Goal: Communication & Community: Answer question/provide support

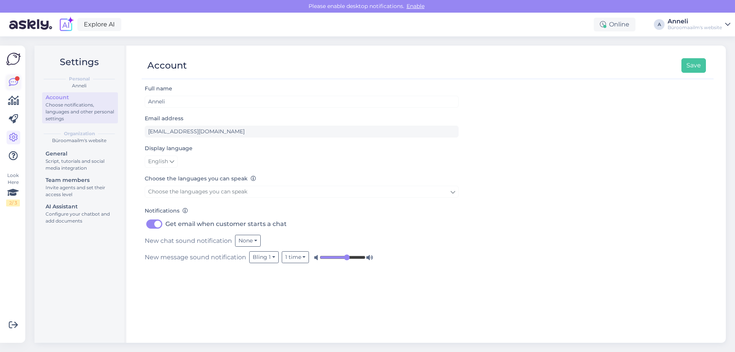
click at [18, 83] on link at bounding box center [14, 82] width 14 height 14
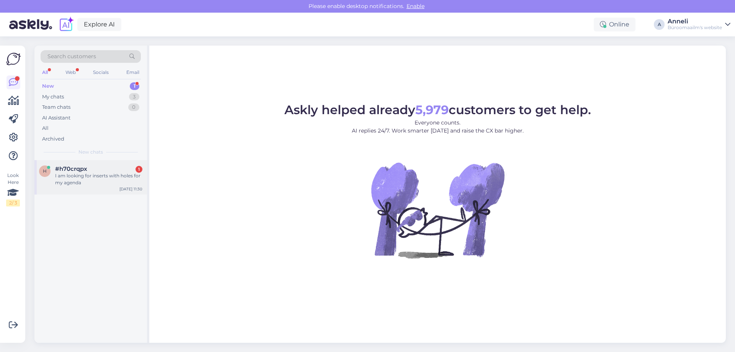
click at [127, 168] on div "#h70crqpx 1" at bounding box center [98, 168] width 87 height 7
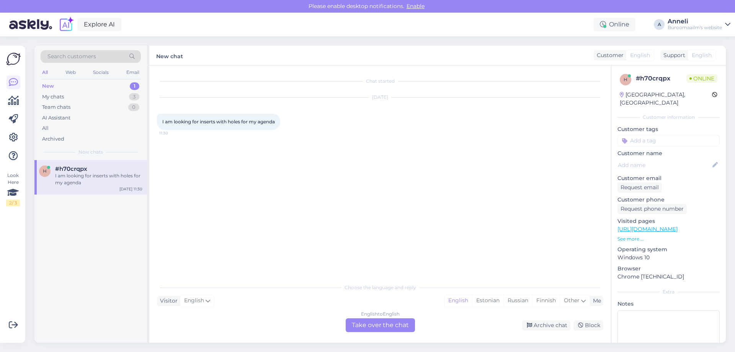
click at [384, 138] on div "[DATE] I am looking for inserts with holes for my agenda 11:30" at bounding box center [380, 113] width 446 height 49
drag, startPoint x: 280, startPoint y: 122, endPoint x: 161, endPoint y: 121, distance: 119.0
click at [161, 121] on div "I am looking for inserts with holes for my agenda 11:30" at bounding box center [218, 122] width 123 height 16
copy span "I am looking for inserts with holes for my agenda"
click at [466, 216] on div "Chat started [DATE] I am looking for inserts with holes for my agenda 11:30" at bounding box center [383, 172] width 453 height 199
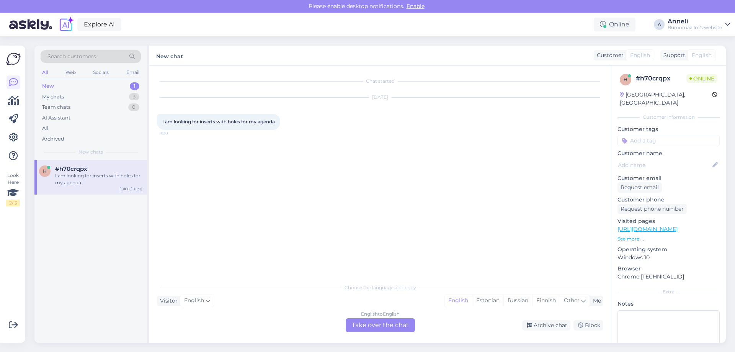
click at [465, 198] on div "Chat started [DATE] I am looking for inserts with holes for my agenda 11:30" at bounding box center [383, 172] width 453 height 199
click at [364, 151] on div "Chat started [DATE] I am looking for inserts with holes for my agenda 11:30" at bounding box center [383, 172] width 453 height 199
click at [451, 300] on div "English" at bounding box center [458, 300] width 28 height 11
click at [403, 326] on div "English to English Take over the chat" at bounding box center [379, 325] width 69 height 14
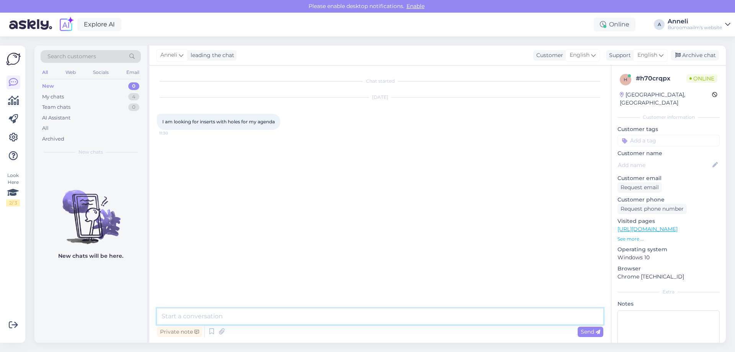
click at [353, 316] on textarea at bounding box center [380, 316] width 446 height 16
type textarea "Hello"
type textarea "A"
paste textarea "[URL][DOMAIN_NAME]"
type textarea "Do you mean something like that: [URL][DOMAIN_NAME]"
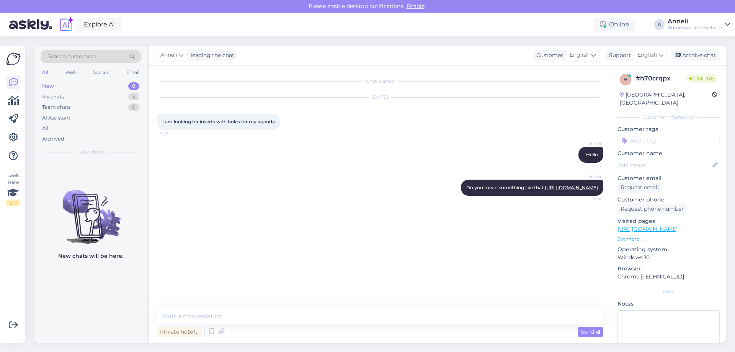
click at [412, 253] on div "Chat started [DATE] I am looking for inserts with holes for my agenda 11:30 [PE…" at bounding box center [383, 187] width 453 height 228
click at [391, 220] on div "Chat started [DATE] I am looking for inserts with holes for my agenda 11:30 [PE…" at bounding box center [383, 187] width 453 height 228
click at [268, 316] on textarea at bounding box center [380, 316] width 446 height 16
type textarea "We have those only in A4 format"
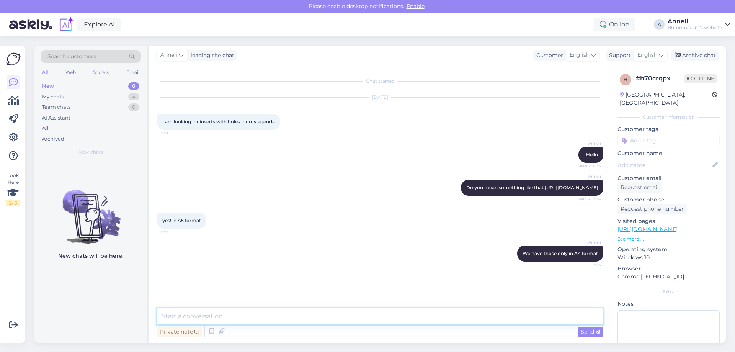
click at [329, 308] on textarea at bounding box center [380, 316] width 446 height 16
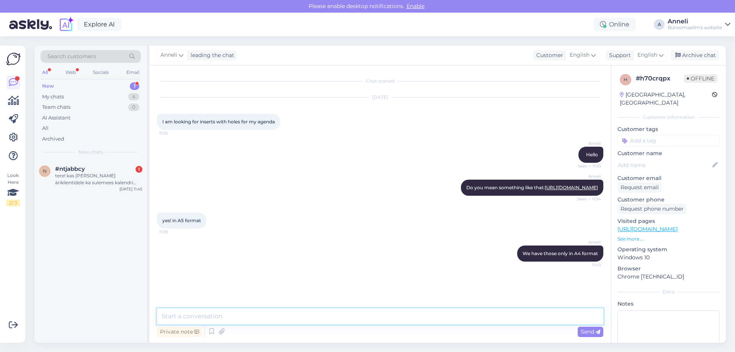
click at [327, 311] on textarea at bounding box center [380, 316] width 446 height 16
paste textarea "[URL][DOMAIN_NAME]"
type textarea "maybe you can use these: [URL][DOMAIN_NAME]"
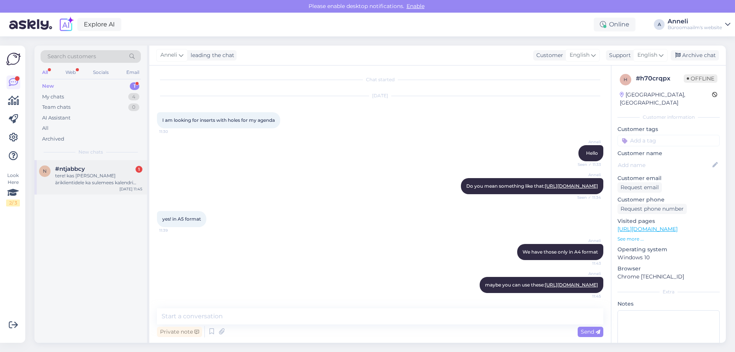
click at [109, 181] on div "tere! kas [PERSON_NAME] äriklientidele ka sulemees kalendri kataloogi ?" at bounding box center [98, 179] width 87 height 14
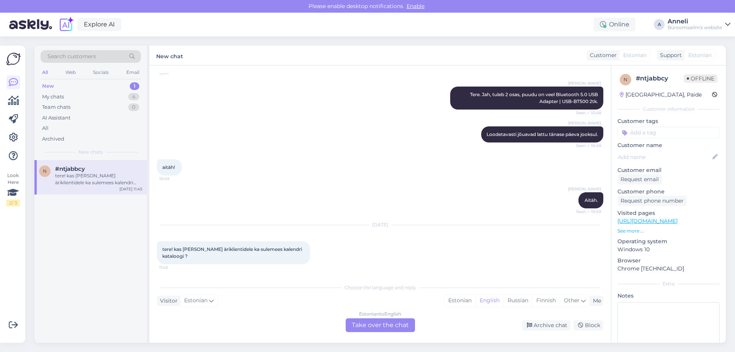
click at [298, 182] on div "aitäh! 10:49" at bounding box center [380, 167] width 446 height 33
click at [461, 299] on div "Estonian" at bounding box center [459, 300] width 31 height 11
click at [390, 323] on div "Estonian to Estonian Take over the chat" at bounding box center [379, 325] width 69 height 14
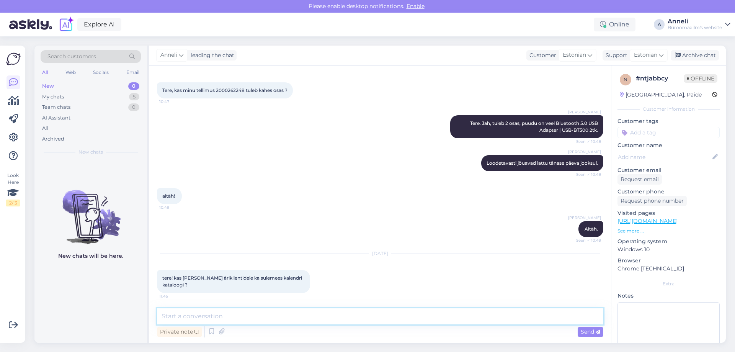
click at [323, 321] on textarea at bounding box center [380, 316] width 446 height 16
type textarea "Tere, hetkel ei ole veel laos katalooge"
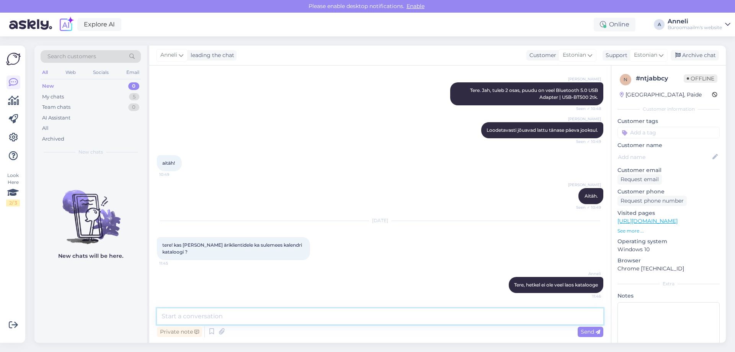
click at [204, 316] on textarea at bounding box center [380, 316] width 446 height 16
paste textarea "[URL][DOMAIN_NAME]"
type textarea "hetkel on virtuaalsed kataloogid: [URL][DOMAIN_NAME]"
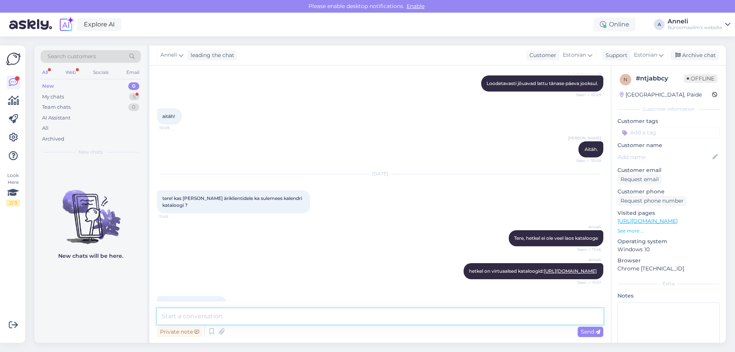
scroll to position [144, 0]
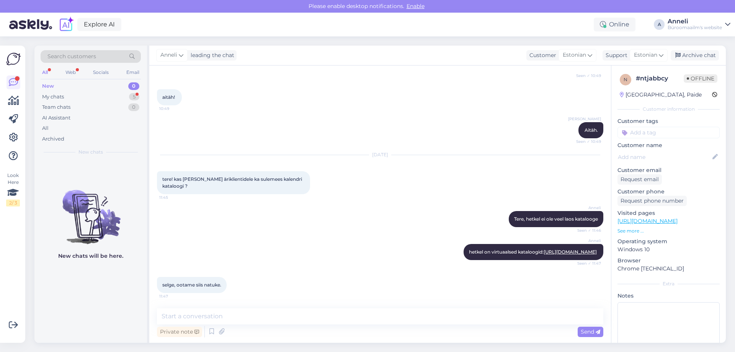
click at [332, 72] on div "Chat started [DATE] Tere, kas minu tellimus 2000262248 tuleb kahes osas ? 10:47…" at bounding box center [379, 203] width 461 height 277
click at [253, 316] on textarea at bounding box center [380, 316] width 446 height 16
click at [354, 125] on div "[PERSON_NAME]. Seen ✓ 10:49" at bounding box center [380, 130] width 446 height 33
click at [99, 93] on div "My chats 5" at bounding box center [91, 96] width 100 height 11
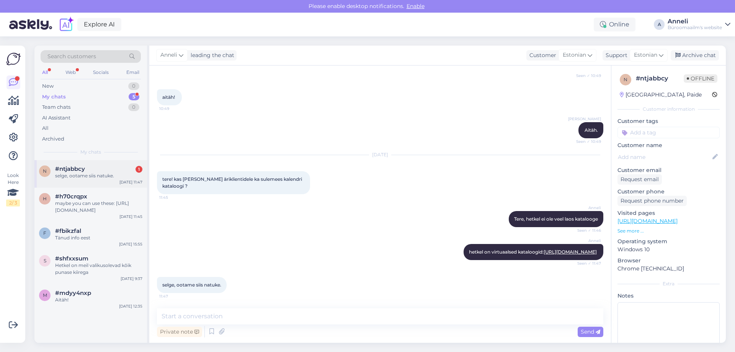
click at [106, 175] on div "selge, ootame siis natuke." at bounding box center [98, 175] width 87 height 7
click at [85, 294] on span "#mdyy4nxp" at bounding box center [73, 292] width 36 height 7
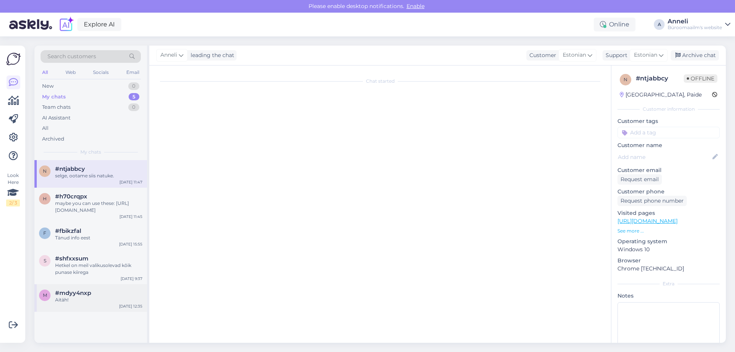
scroll to position [43, 0]
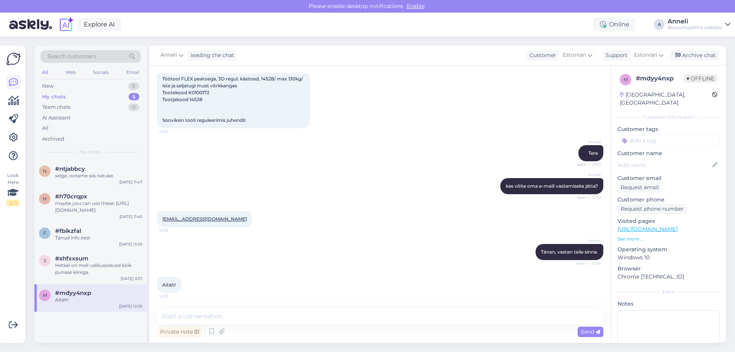
click at [404, 221] on div "[EMAIL_ADDRESS][DOMAIN_NAME] 12:33" at bounding box center [380, 218] width 446 height 33
click at [688, 55] on div "Archive chat" at bounding box center [694, 55] width 48 height 10
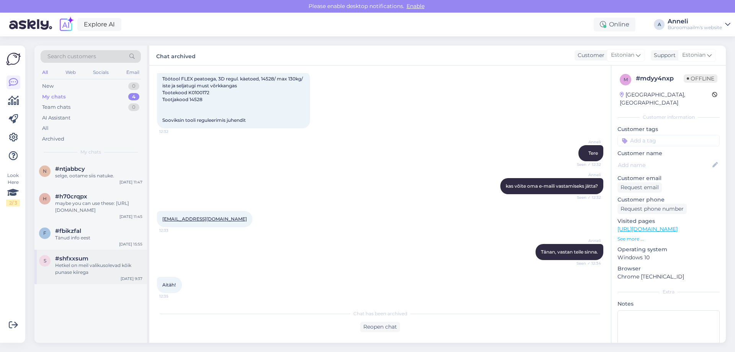
click at [85, 269] on div "Hetkel on meil valikusolevad kõik punase kiirega" at bounding box center [98, 269] width 87 height 14
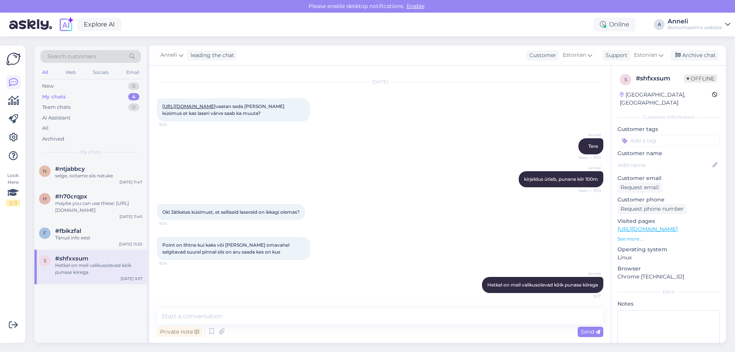
click at [405, 207] on div "Ok! Jätkates küsimust, et selliseid lasereid on ikkagi olemas? 9:34" at bounding box center [380, 212] width 446 height 33
click at [362, 319] on textarea at bounding box center [380, 316] width 446 height 16
click at [257, 318] on textarea at bounding box center [380, 316] width 446 height 16
click at [692, 56] on div "Archive chat" at bounding box center [694, 55] width 48 height 10
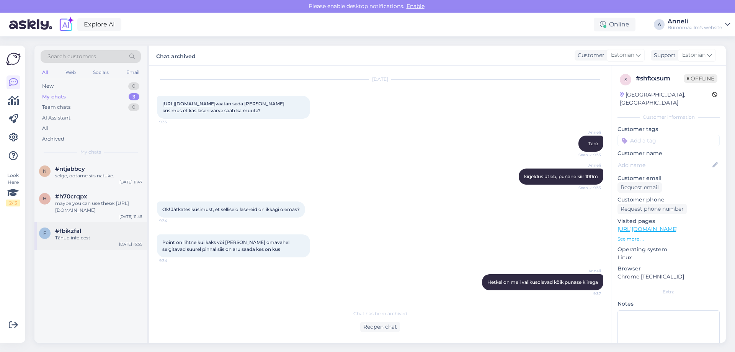
click at [84, 237] on div "Tänud info eest" at bounding box center [98, 237] width 87 height 7
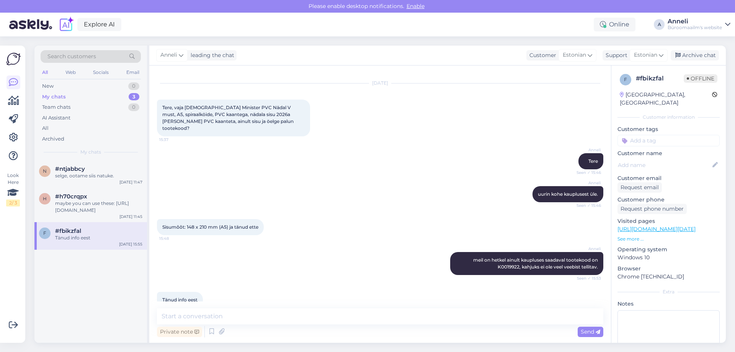
scroll to position [22, 0]
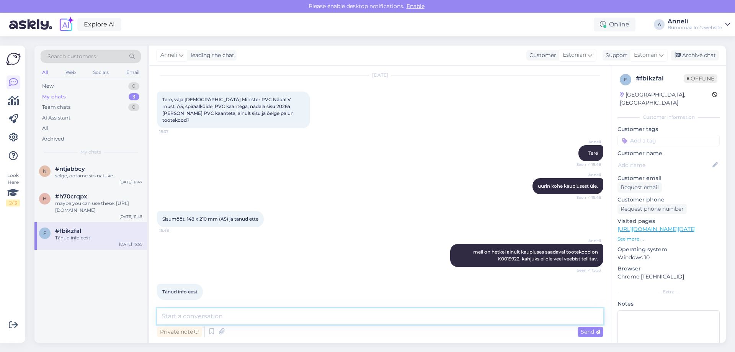
click at [288, 314] on textarea at bounding box center [380, 316] width 446 height 16
click at [699, 51] on div "Archive chat" at bounding box center [694, 55] width 48 height 10
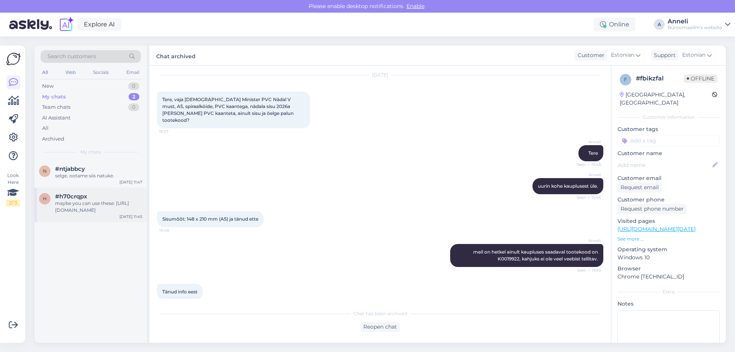
click at [79, 204] on div "maybe you can use these: [URL][DOMAIN_NAME]" at bounding box center [98, 207] width 87 height 14
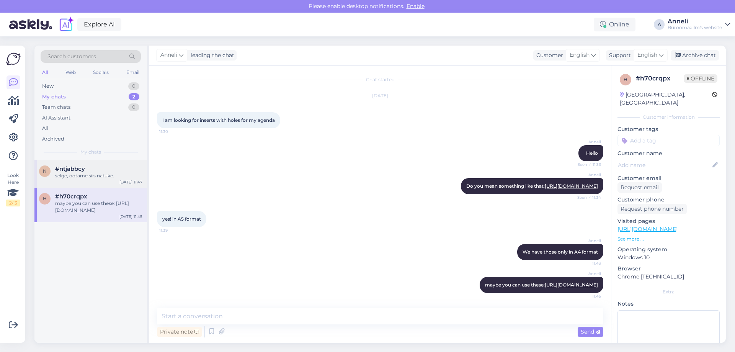
click at [66, 177] on div "selge, ootame siis natuke." at bounding box center [98, 175] width 87 height 7
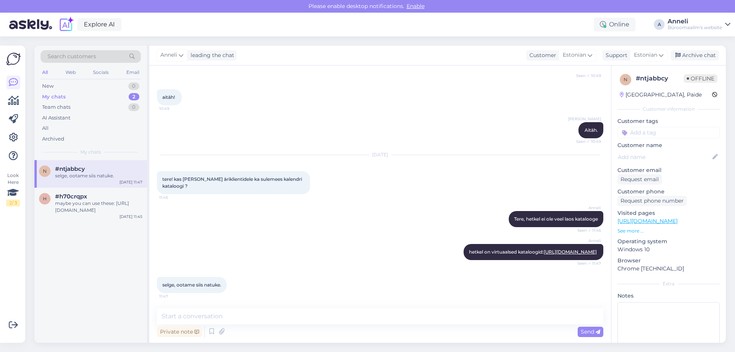
click at [386, 246] on div "[PERSON_NAME] on virtuaalsed kataloogid: [URL][DOMAIN_NAME] Seen ✓ 11:47" at bounding box center [380, 251] width 446 height 33
click at [407, 316] on textarea at bounding box center [380, 316] width 446 height 16
type textarea "Aitäh!"
